Goal: Task Accomplishment & Management: Manage account settings

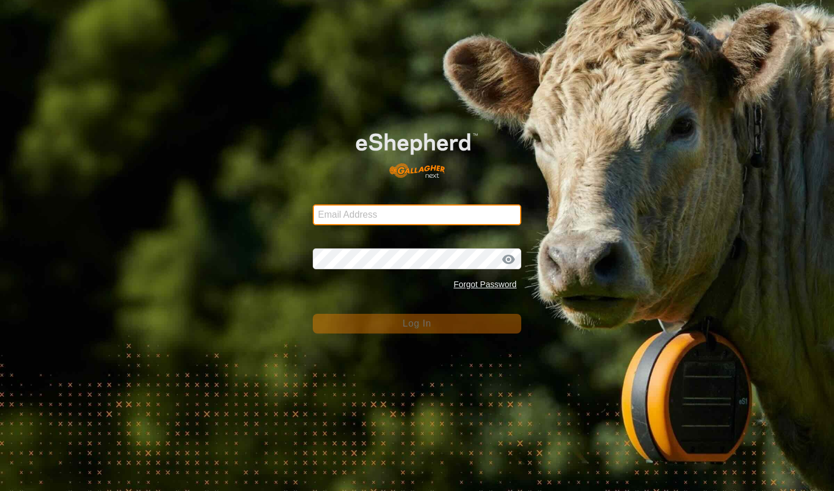
type input "[EMAIL_ADDRESS][DOMAIN_NAME]"
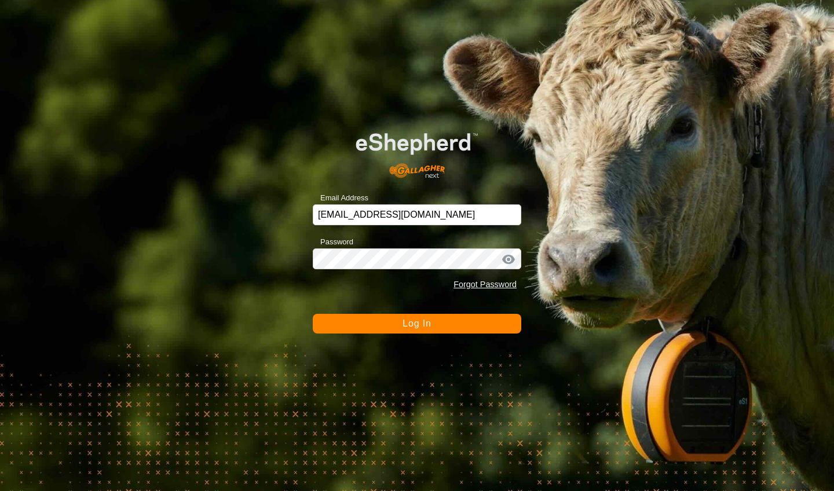
click at [440, 328] on button "Log In" at bounding box center [417, 324] width 209 height 20
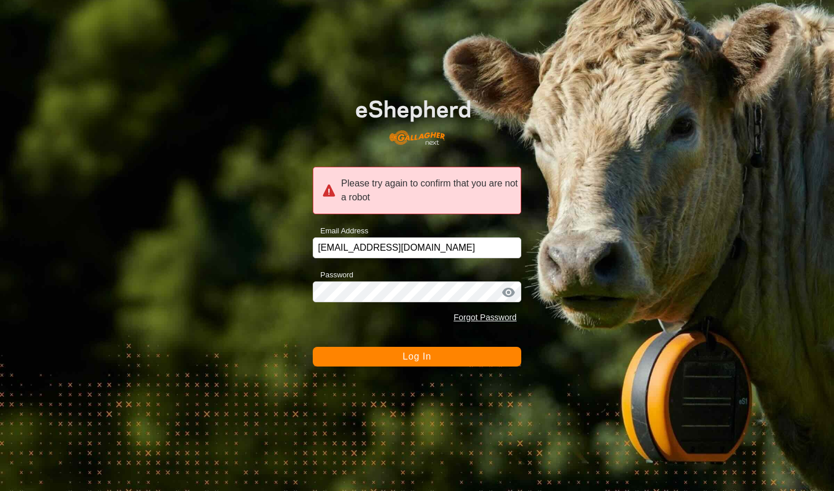
click at [451, 355] on button "Log In" at bounding box center [417, 357] width 209 height 20
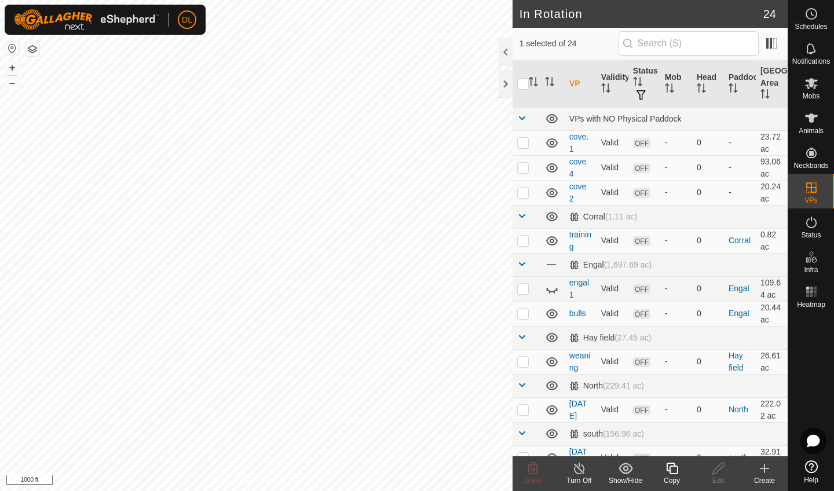
checkbox input "true"
checkbox input "false"
checkbox input "true"
checkbox input "false"
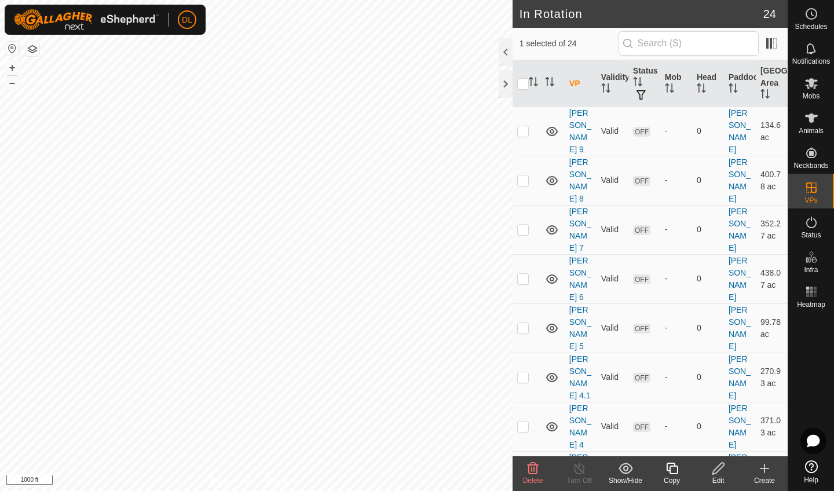
scroll to position [461, 0]
click at [531, 469] on icon at bounding box center [533, 469] width 11 height 12
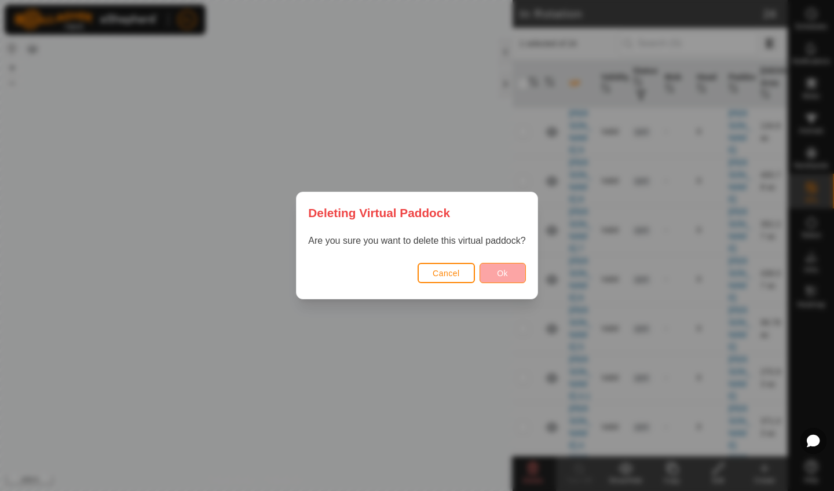
click at [503, 273] on span "Ok" at bounding box center [502, 273] width 11 height 9
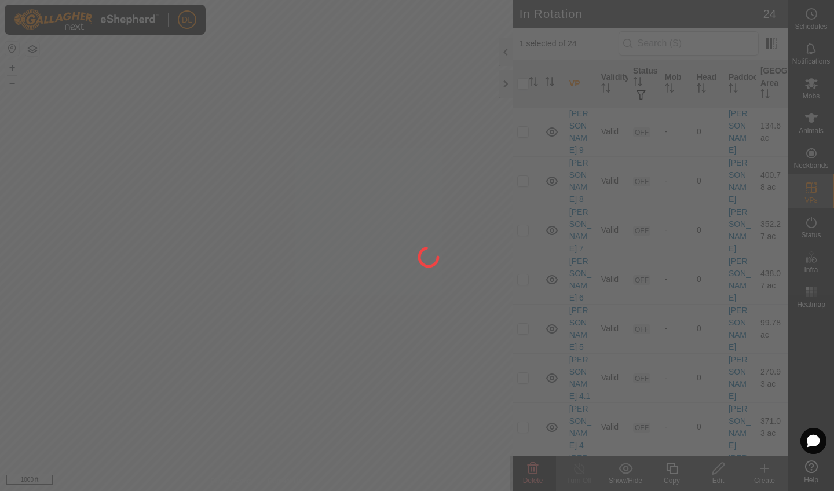
checkbox input "false"
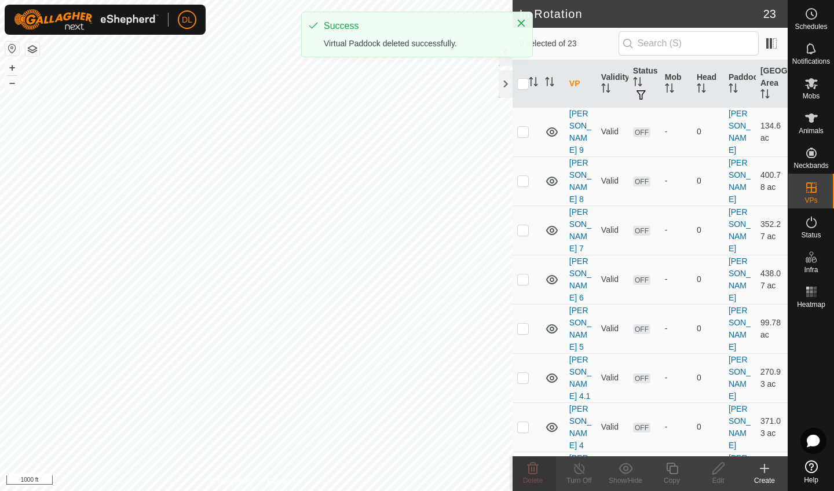
scroll to position [436, 0]
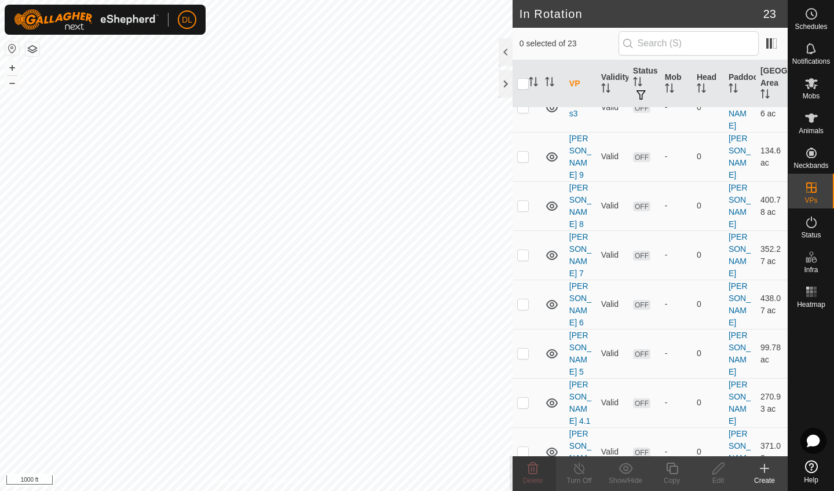
checkbox input "true"
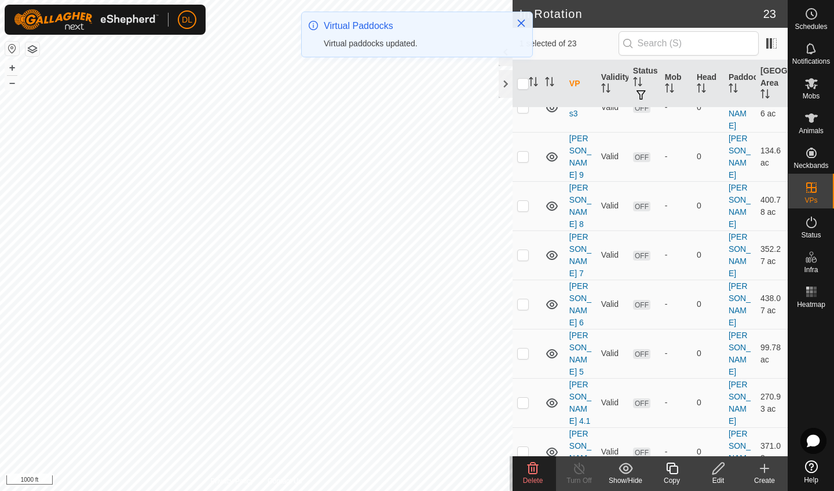
click at [531, 470] on icon at bounding box center [533, 469] width 11 height 12
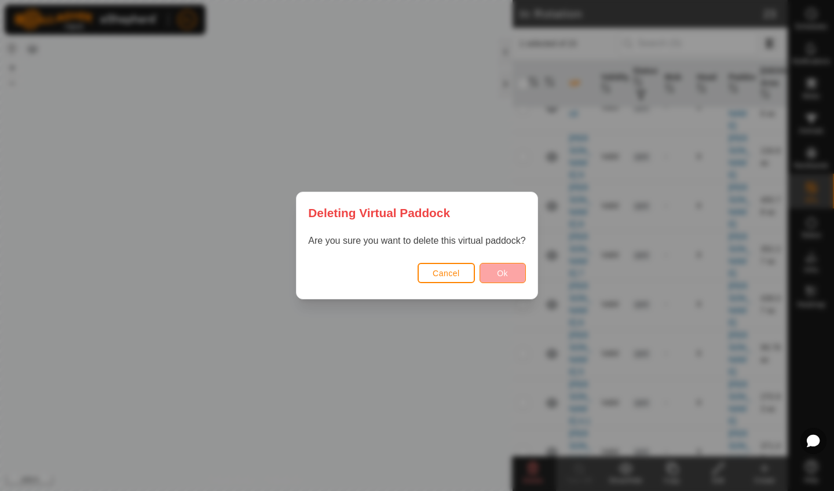
click at [504, 271] on span "Ok" at bounding box center [502, 273] width 11 height 9
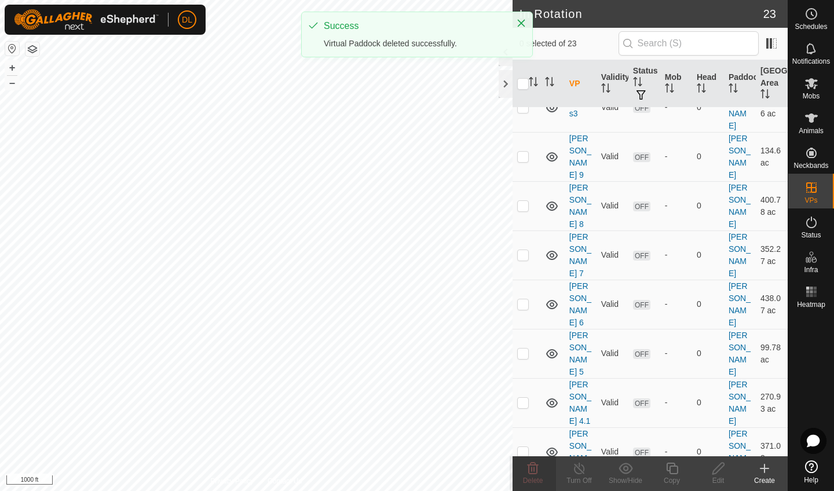
checkbox input "false"
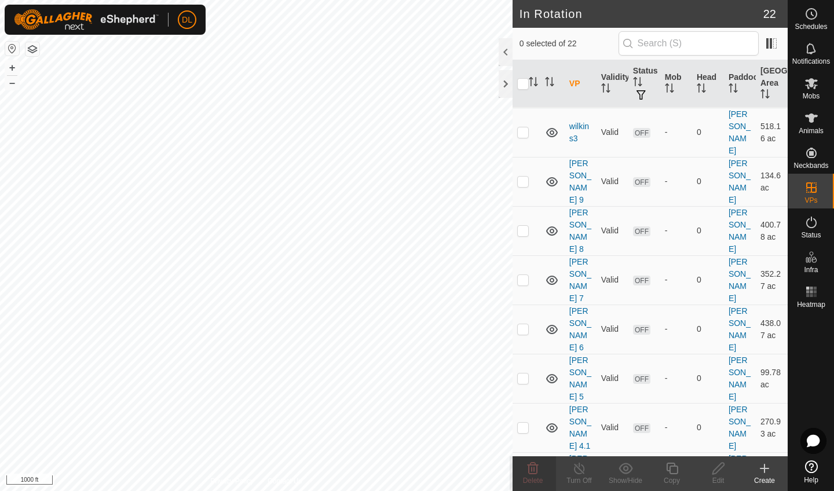
checkbox input "true"
checkbox input "false"
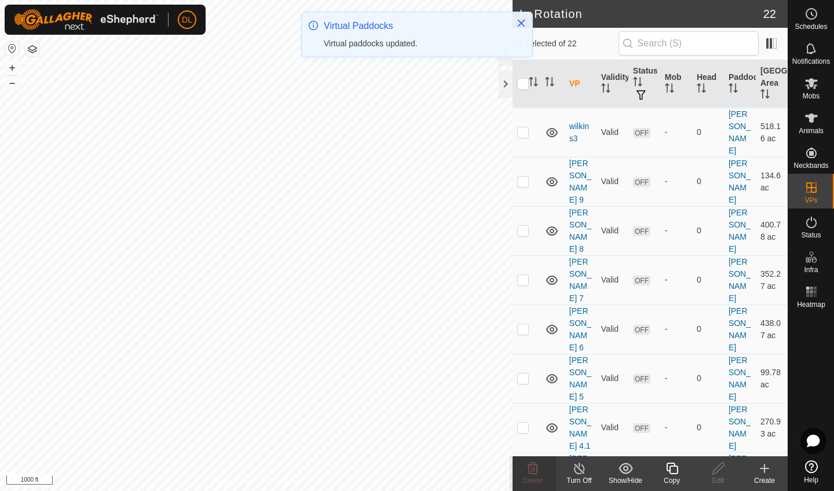
checkbox input "true"
checkbox input "false"
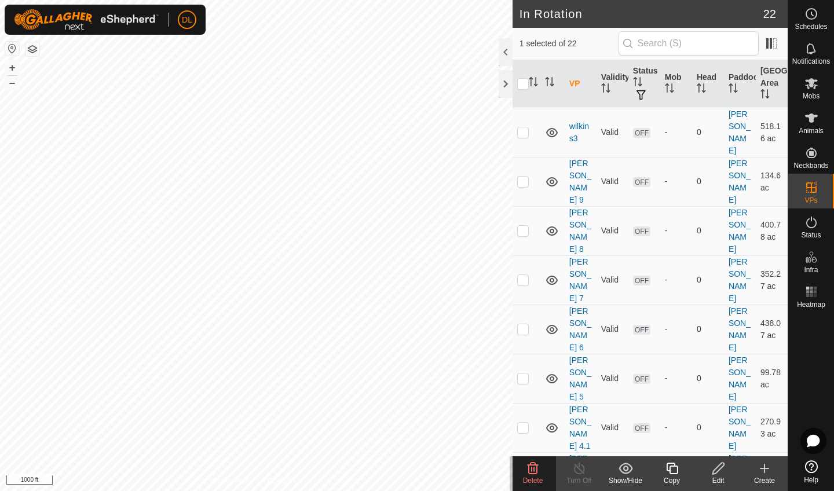
click at [713, 476] on div "Edit" at bounding box center [718, 481] width 46 height 10
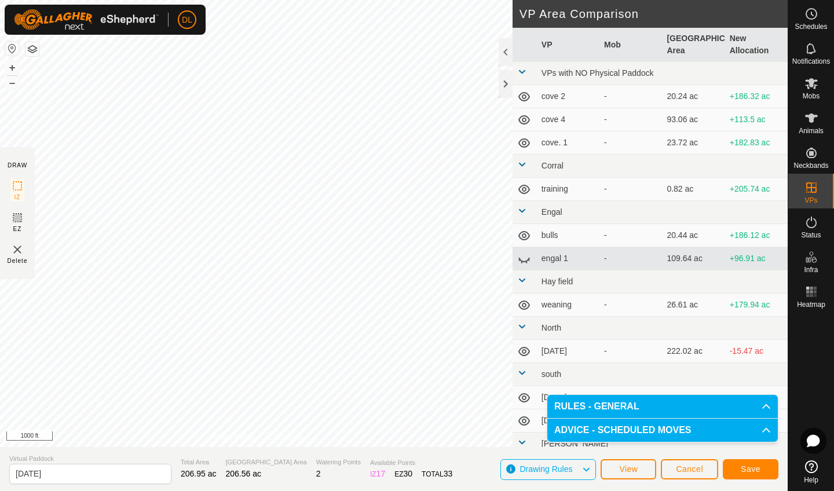
click at [745, 471] on span "Save" at bounding box center [751, 469] width 20 height 9
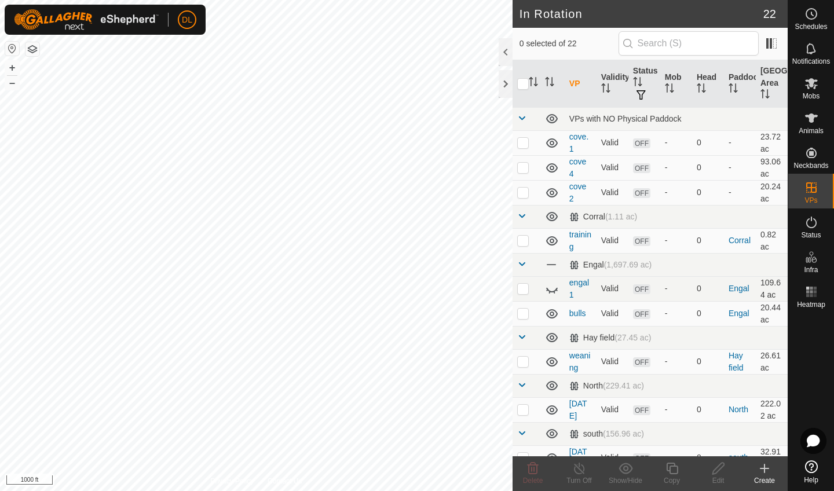
checkbox input "true"
click at [715, 476] on div "Edit" at bounding box center [718, 481] width 46 height 10
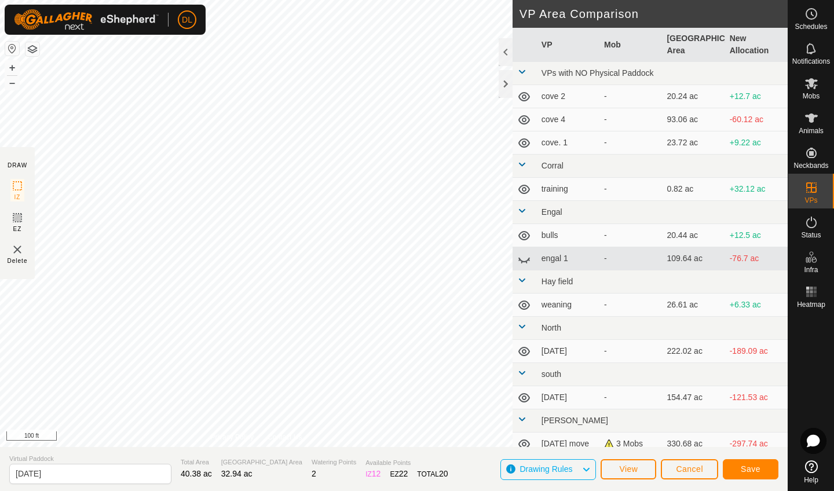
click at [740, 469] on button "Save" at bounding box center [751, 469] width 56 height 20
